Goal: Task Accomplishment & Management: Manage account settings

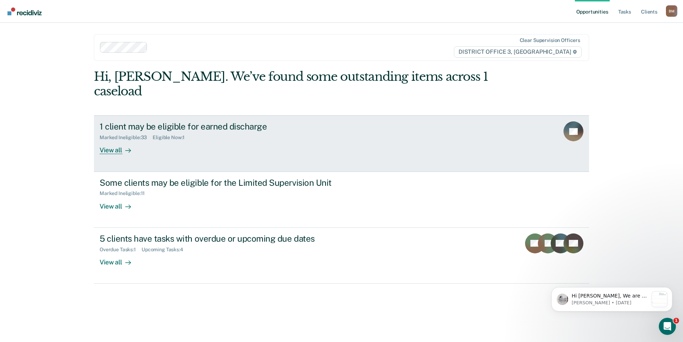
click at [119, 141] on div "View all" at bounding box center [120, 148] width 40 height 14
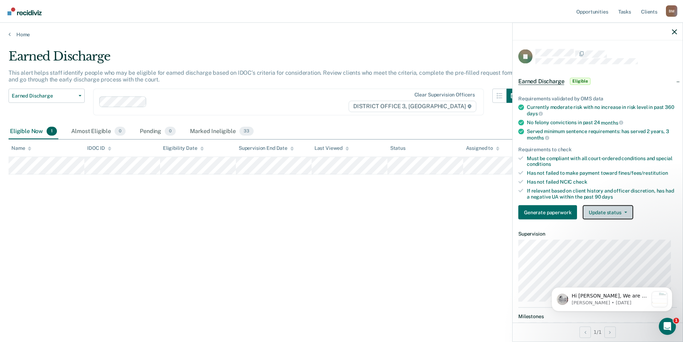
click at [626, 215] on button "Update status" at bounding box center [608, 212] width 50 height 14
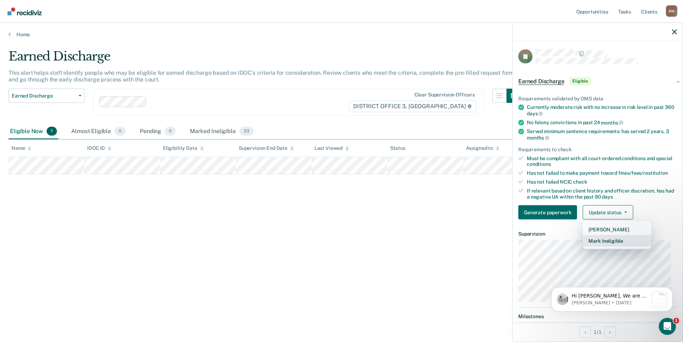
click at [615, 244] on button "Mark Ineligible" at bounding box center [617, 240] width 69 height 11
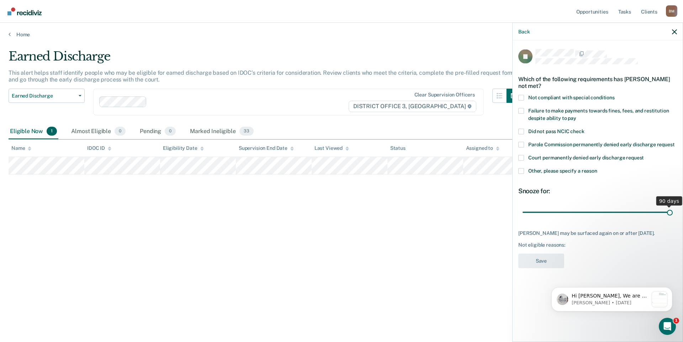
drag, startPoint x: 573, startPoint y: 211, endPoint x: 683, endPoint y: 211, distance: 109.9
type input "90"
click at [673, 211] on input "range" at bounding box center [598, 212] width 150 height 12
click at [523, 170] on span at bounding box center [521, 171] width 6 height 6
click at [597, 168] on input "Other, please specify a reason" at bounding box center [597, 168] width 0 height 0
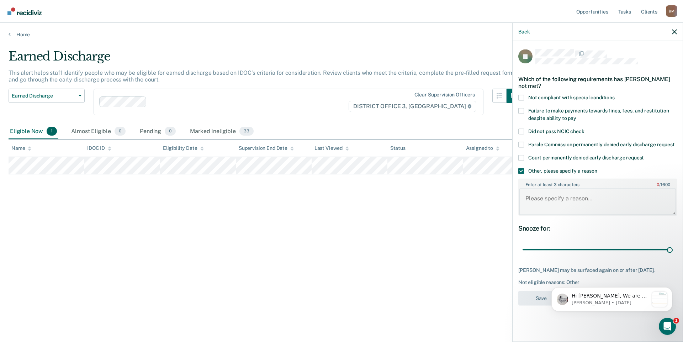
click at [558, 202] on textarea "Enter at least 3 characters 0 / 1600" at bounding box center [597, 202] width 157 height 26
type textarea "Still in MHC"
click at [537, 294] on button "Save" at bounding box center [541, 298] width 46 height 15
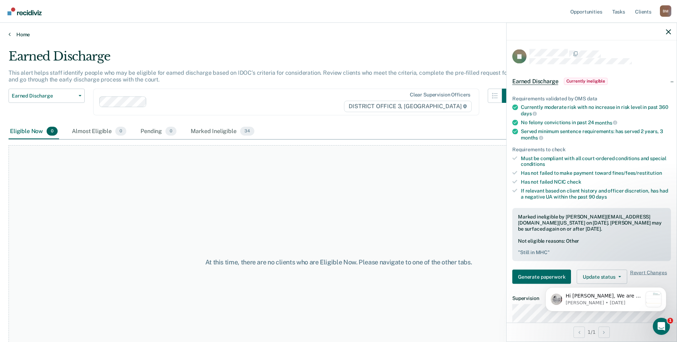
click at [18, 32] on link "Home" at bounding box center [339, 34] width 660 height 6
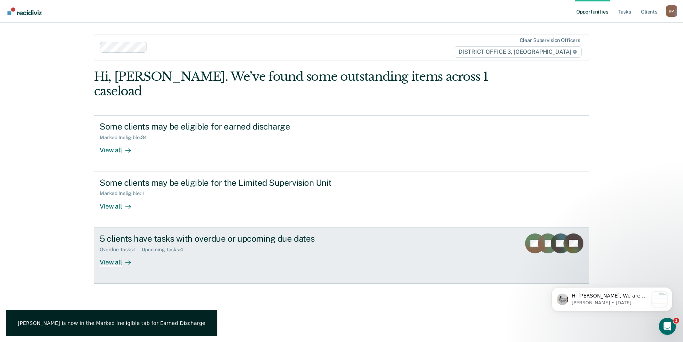
click at [114, 252] on div "View all" at bounding box center [120, 259] width 40 height 14
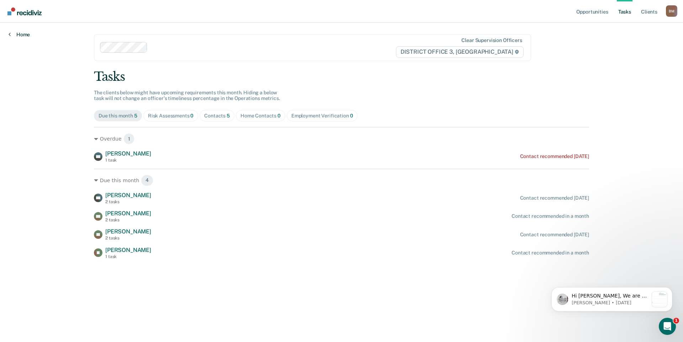
click at [25, 37] on link "Home" at bounding box center [19, 34] width 21 height 6
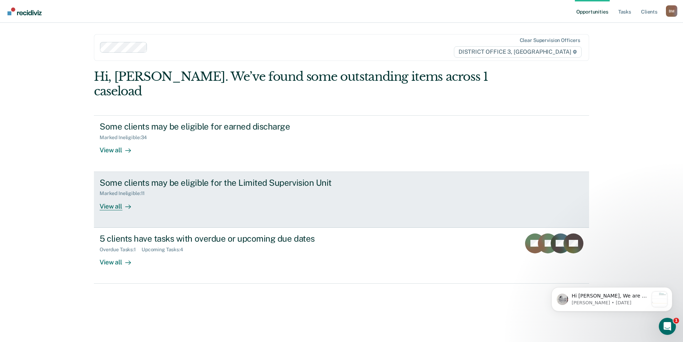
click at [108, 196] on div "View all" at bounding box center [120, 203] width 40 height 14
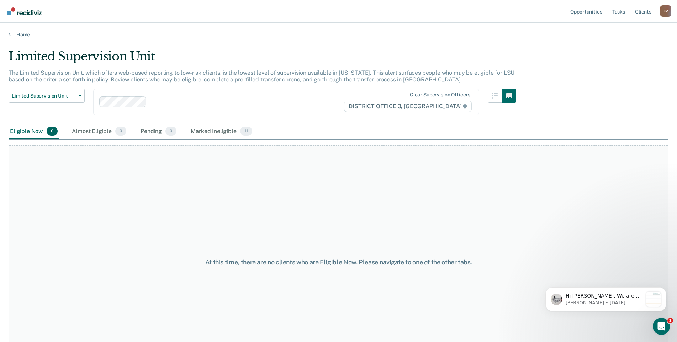
click at [19, 30] on div "Home" at bounding box center [338, 30] width 677 height 15
click at [19, 32] on link "Home" at bounding box center [339, 34] width 660 height 6
